Goal: Check status: Check status

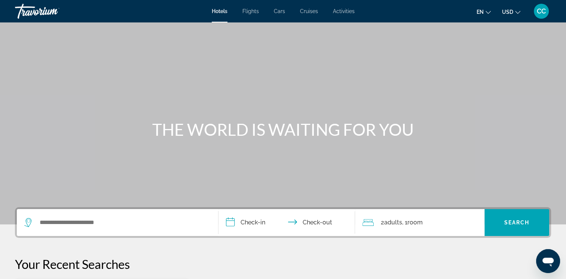
click at [542, 12] on span "CC" at bounding box center [541, 10] width 9 height 7
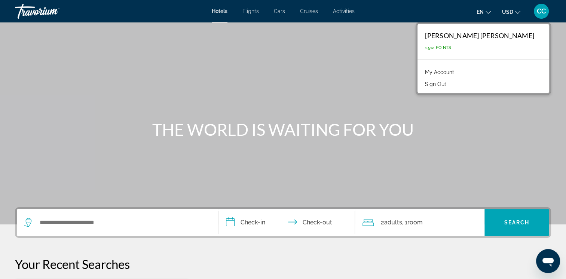
click at [458, 72] on link "My Account" at bounding box center [439, 72] width 37 height 10
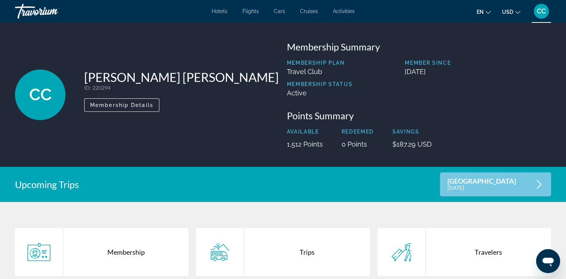
click at [330, 257] on div "Trips" at bounding box center [306, 252] width 125 height 48
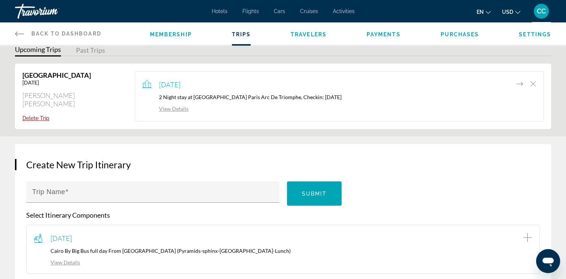
scroll to position [37, 0]
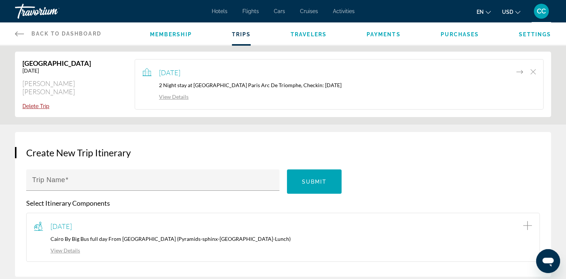
click at [167, 96] on link "View Details" at bounding box center [166, 97] width 46 height 6
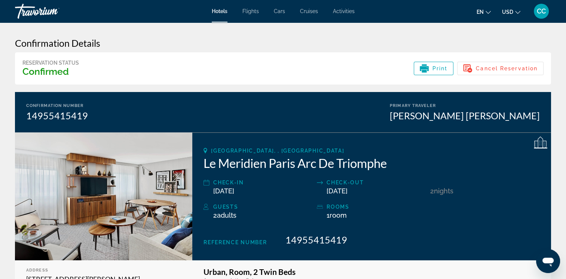
drag, startPoint x: 439, startPoint y: 69, endPoint x: 58, endPoint y: 238, distance: 416.5
click at [439, 69] on span "Print" at bounding box center [440, 68] width 15 height 6
click at [543, 10] on span "CC" at bounding box center [541, 10] width 9 height 7
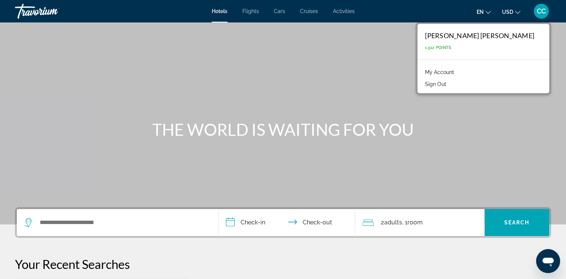
click at [481, 122] on div "THE WORLD IS WAITING FOR YOU" at bounding box center [283, 129] width 566 height 19
